Goal: Task Accomplishment & Management: Use online tool/utility

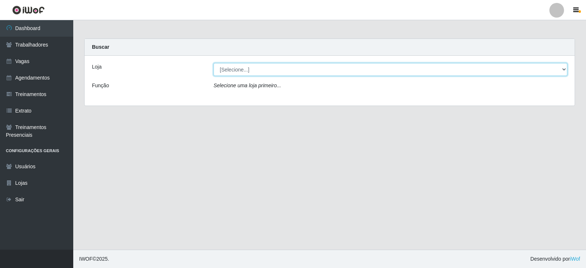
click at [254, 69] on select "[Selecione...] SuperFácil Atacado - Vale do Sol" at bounding box center [390, 69] width 354 height 13
select select "502"
click at [213, 63] on select "[Selecione...] SuperFácil Atacado - Vale do Sol" at bounding box center [390, 69] width 354 height 13
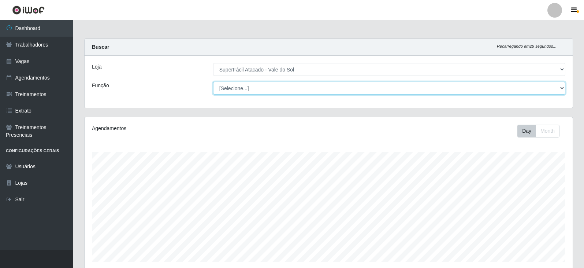
click at [249, 85] on select "[Selecione...] Embalador Embalador + Embalador ++ Operador de Caixa Operador de…" at bounding box center [389, 88] width 352 height 13
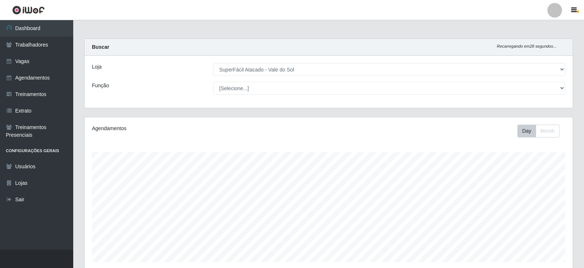
click at [131, 105] on div "Loja [Selecione...] SuperFácil Atacado - Vale do Sol Função [Selecione...] Emba…" at bounding box center [329, 82] width 488 height 52
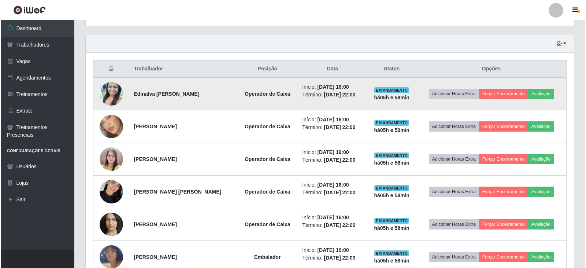
scroll to position [256, 0]
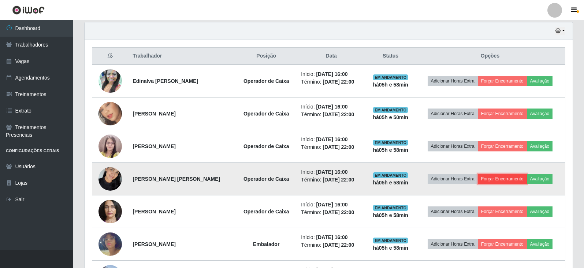
click at [496, 176] on button "Forçar Encerramento" at bounding box center [502, 178] width 49 height 10
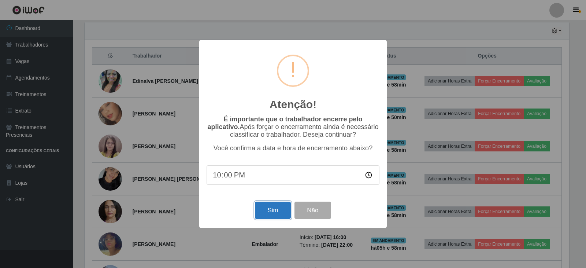
click at [271, 213] on button "Sim" at bounding box center [273, 209] width 36 height 17
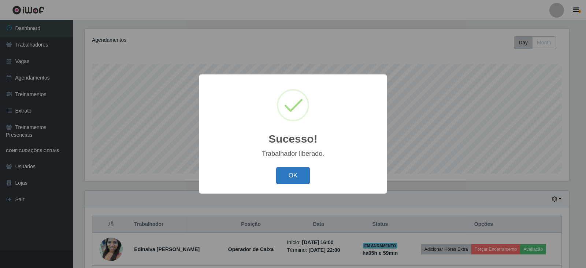
click at [294, 180] on button "OK" at bounding box center [293, 175] width 34 height 17
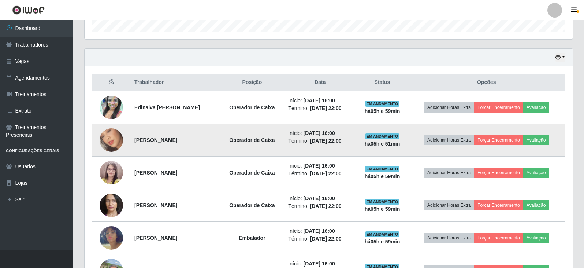
scroll to position [243, 0]
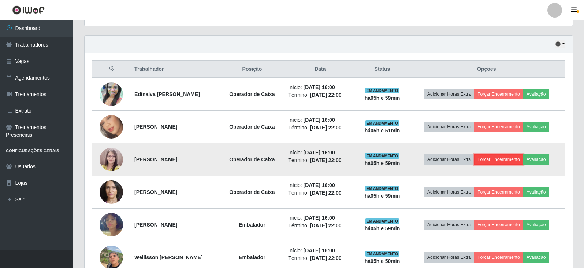
click at [504, 161] on button "Forçar Encerramento" at bounding box center [498, 159] width 49 height 10
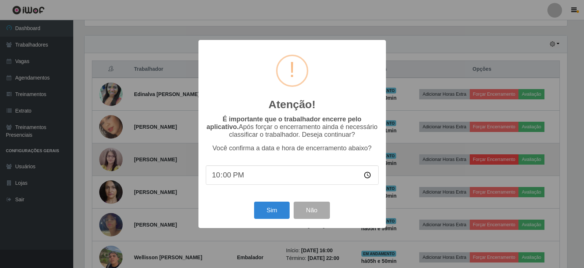
scroll to position [152, 484]
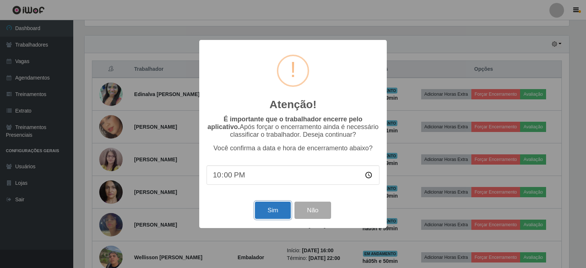
click at [266, 211] on button "Sim" at bounding box center [273, 209] width 36 height 17
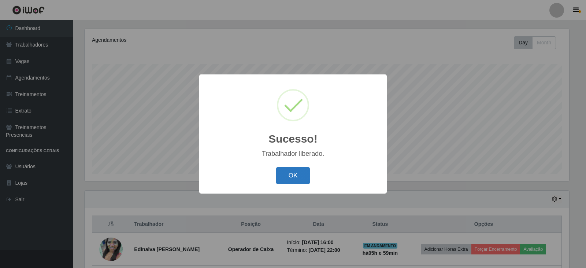
click at [294, 172] on button "OK" at bounding box center [293, 175] width 34 height 17
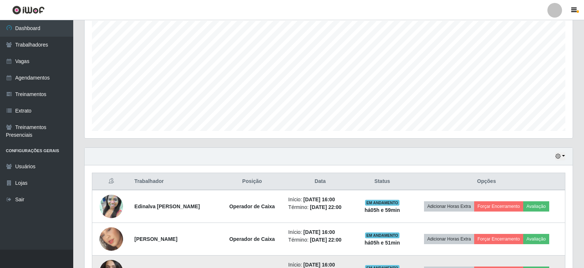
scroll to position [284, 0]
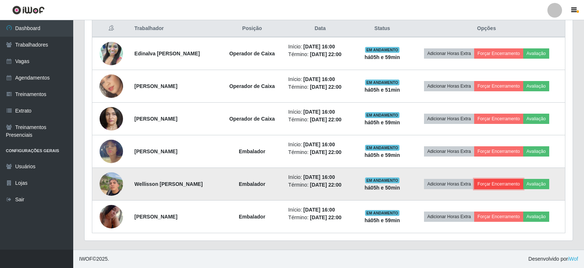
click at [511, 184] on button "Forçar Encerramento" at bounding box center [498, 184] width 49 height 10
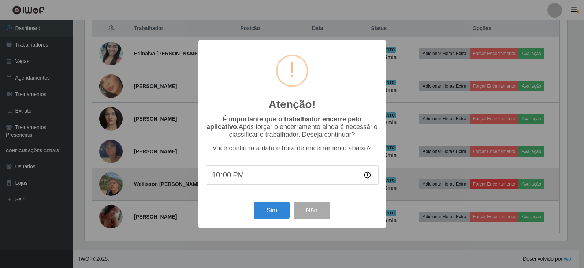
scroll to position [152, 484]
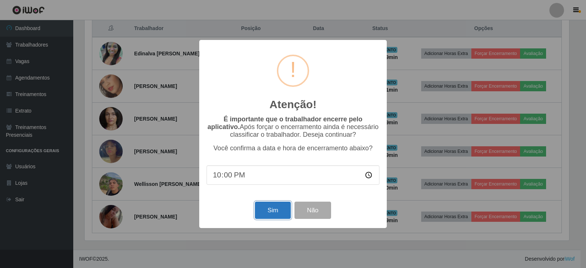
click at [270, 210] on button "Sim" at bounding box center [273, 209] width 36 height 17
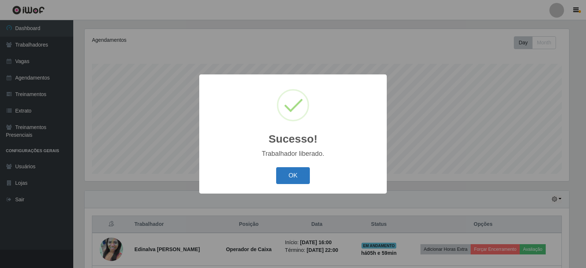
click at [288, 178] on button "OK" at bounding box center [293, 175] width 34 height 17
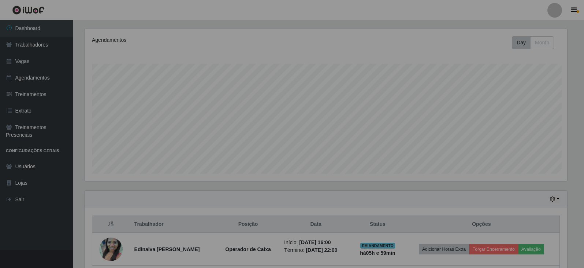
scroll to position [0, 0]
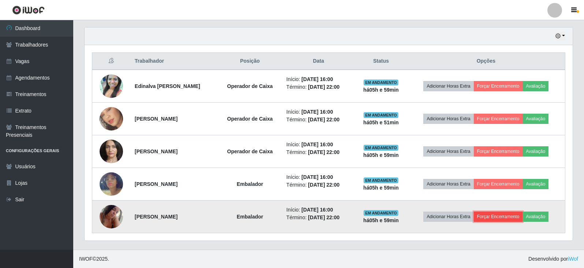
click at [508, 216] on button "Forçar Encerramento" at bounding box center [498, 216] width 49 height 10
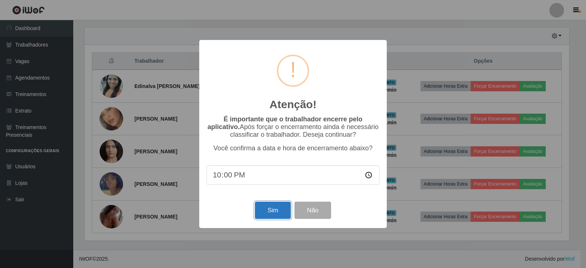
click at [273, 211] on button "Sim" at bounding box center [273, 209] width 36 height 17
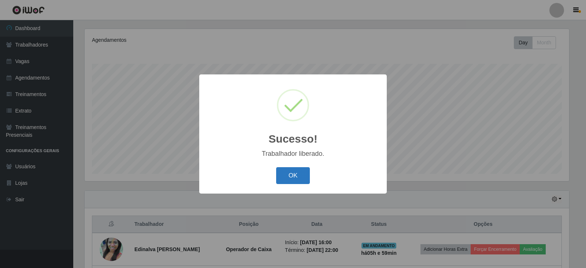
click at [302, 178] on button "OK" at bounding box center [293, 175] width 34 height 17
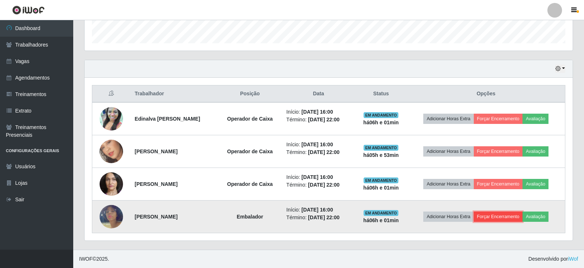
click at [501, 213] on button "Forçar Encerramento" at bounding box center [498, 216] width 49 height 10
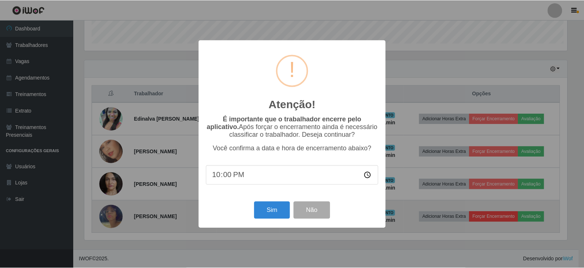
scroll to position [152, 484]
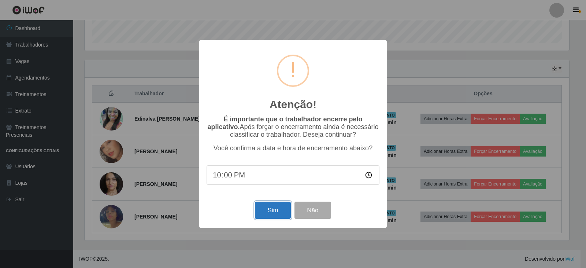
click at [270, 212] on button "Sim" at bounding box center [273, 209] width 36 height 17
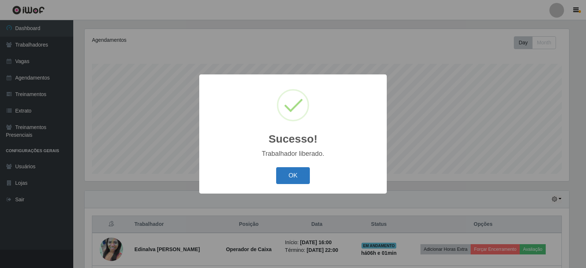
click at [297, 175] on button "OK" at bounding box center [293, 175] width 34 height 17
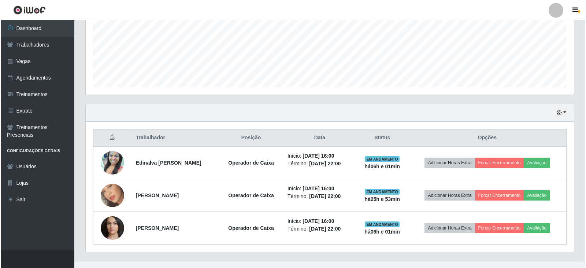
scroll to position [186, 0]
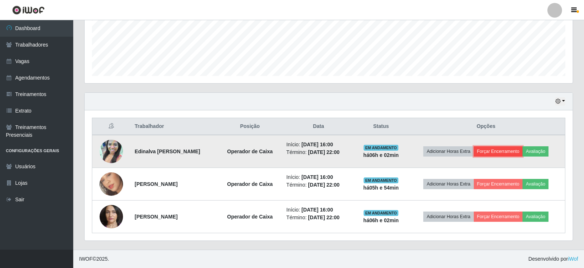
click at [510, 147] on button "Forçar Encerramento" at bounding box center [498, 151] width 49 height 10
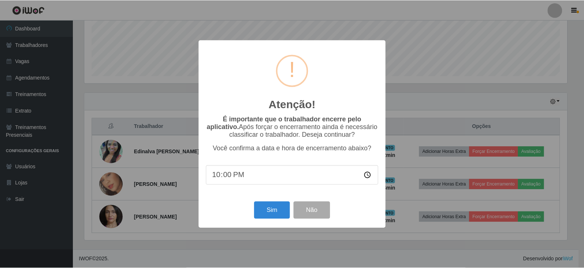
scroll to position [152, 484]
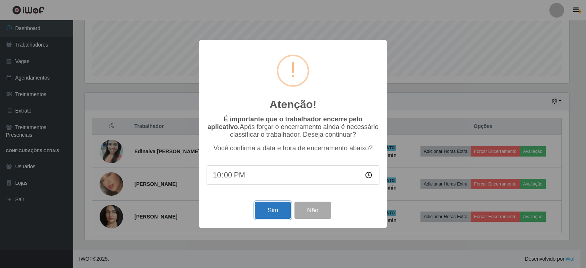
click at [272, 205] on button "Sim" at bounding box center [273, 209] width 36 height 17
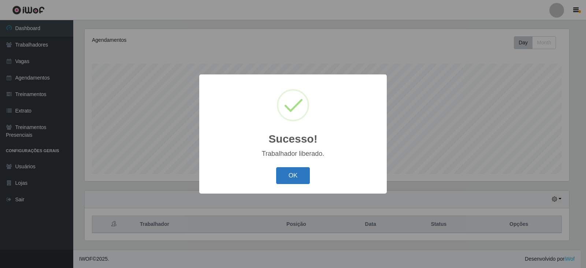
click at [289, 175] on button "OK" at bounding box center [293, 175] width 34 height 17
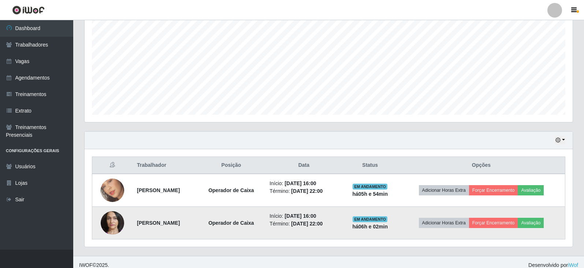
scroll to position [153, 0]
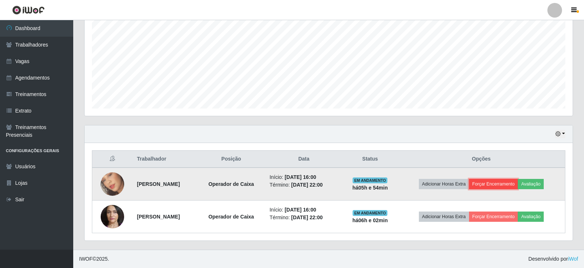
click at [508, 183] on button "Forçar Encerramento" at bounding box center [493, 184] width 49 height 10
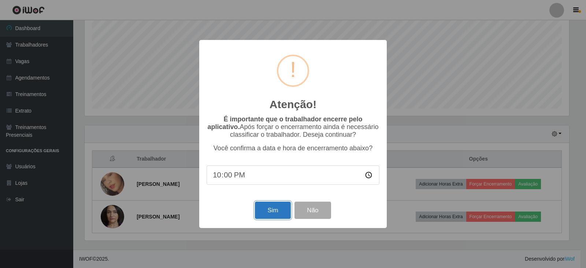
click at [272, 210] on button "Sim" at bounding box center [273, 209] width 36 height 17
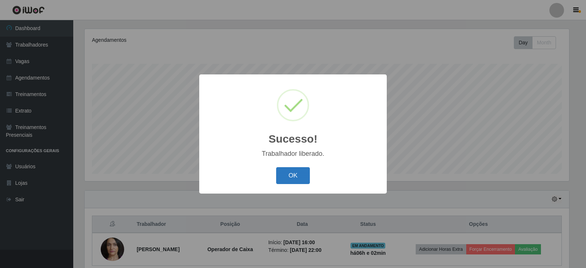
click at [305, 176] on button "OK" at bounding box center [293, 175] width 34 height 17
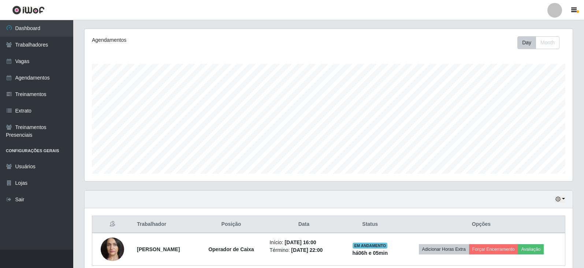
scroll to position [121, 0]
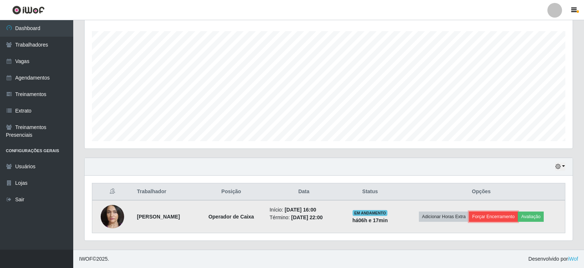
click at [495, 214] on button "Forçar Encerramento" at bounding box center [493, 216] width 49 height 10
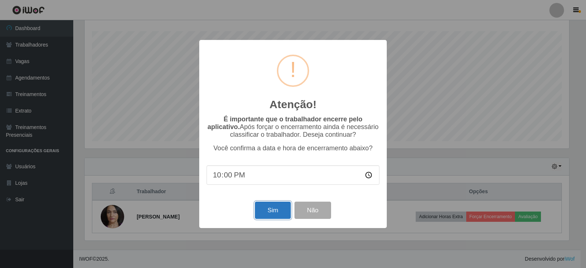
click at [273, 209] on button "Sim" at bounding box center [273, 209] width 36 height 17
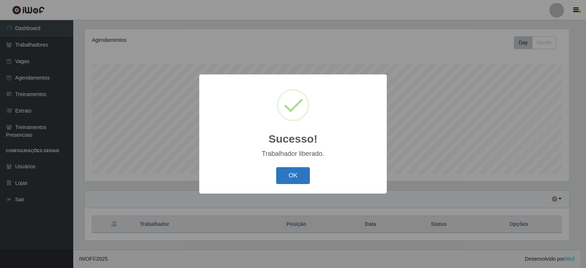
click at [300, 178] on button "OK" at bounding box center [293, 175] width 34 height 17
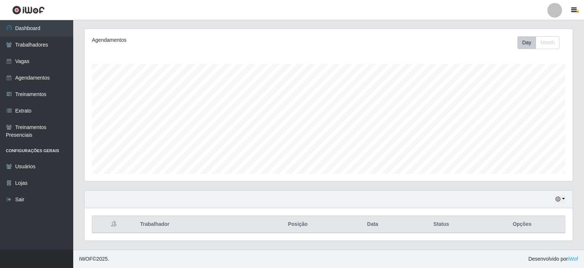
scroll to position [0, 0]
